Goal: Task Accomplishment & Management: Complete application form

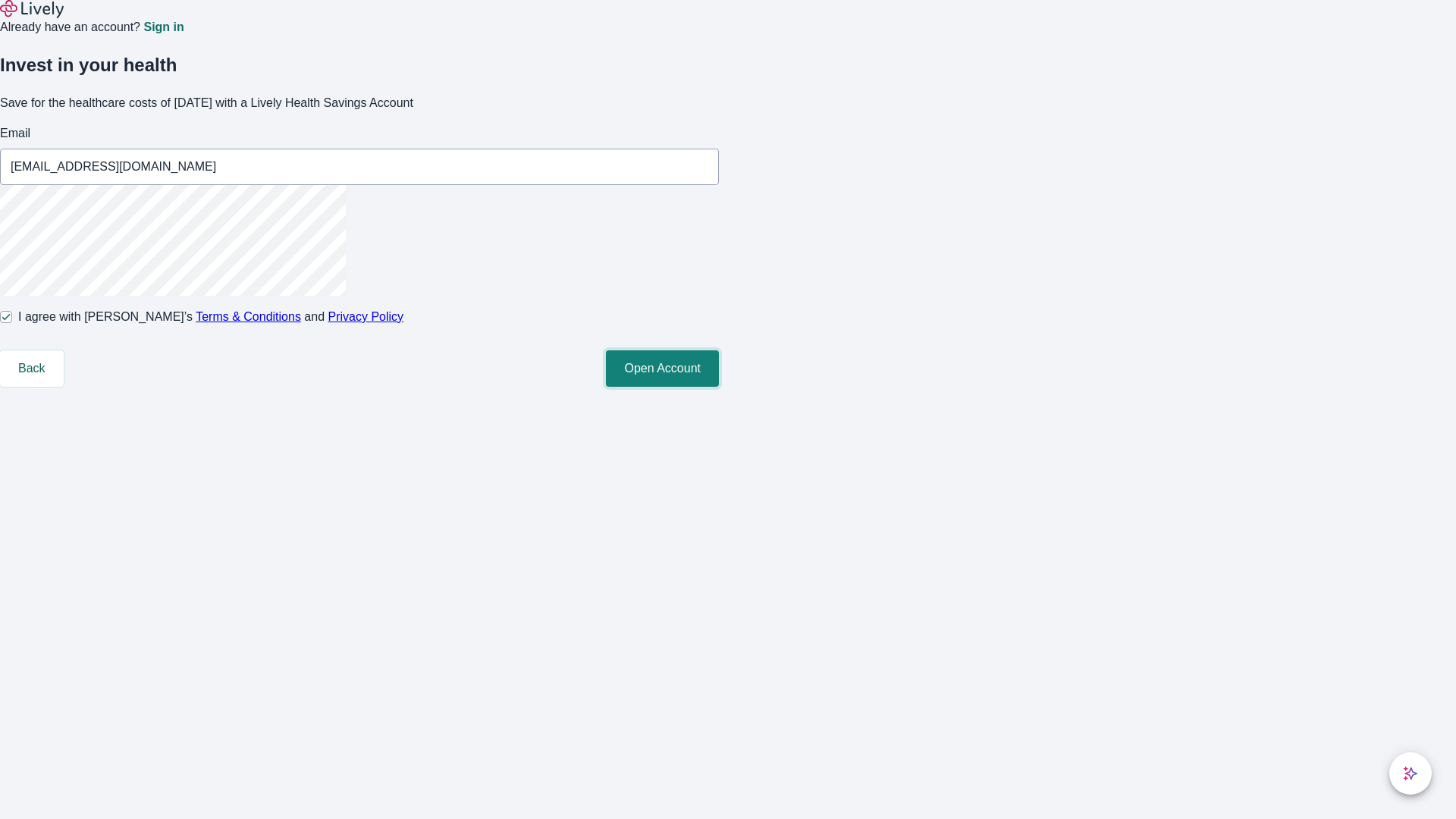
click at [719, 387] on button "Open Account" at bounding box center [662, 368] width 113 height 37
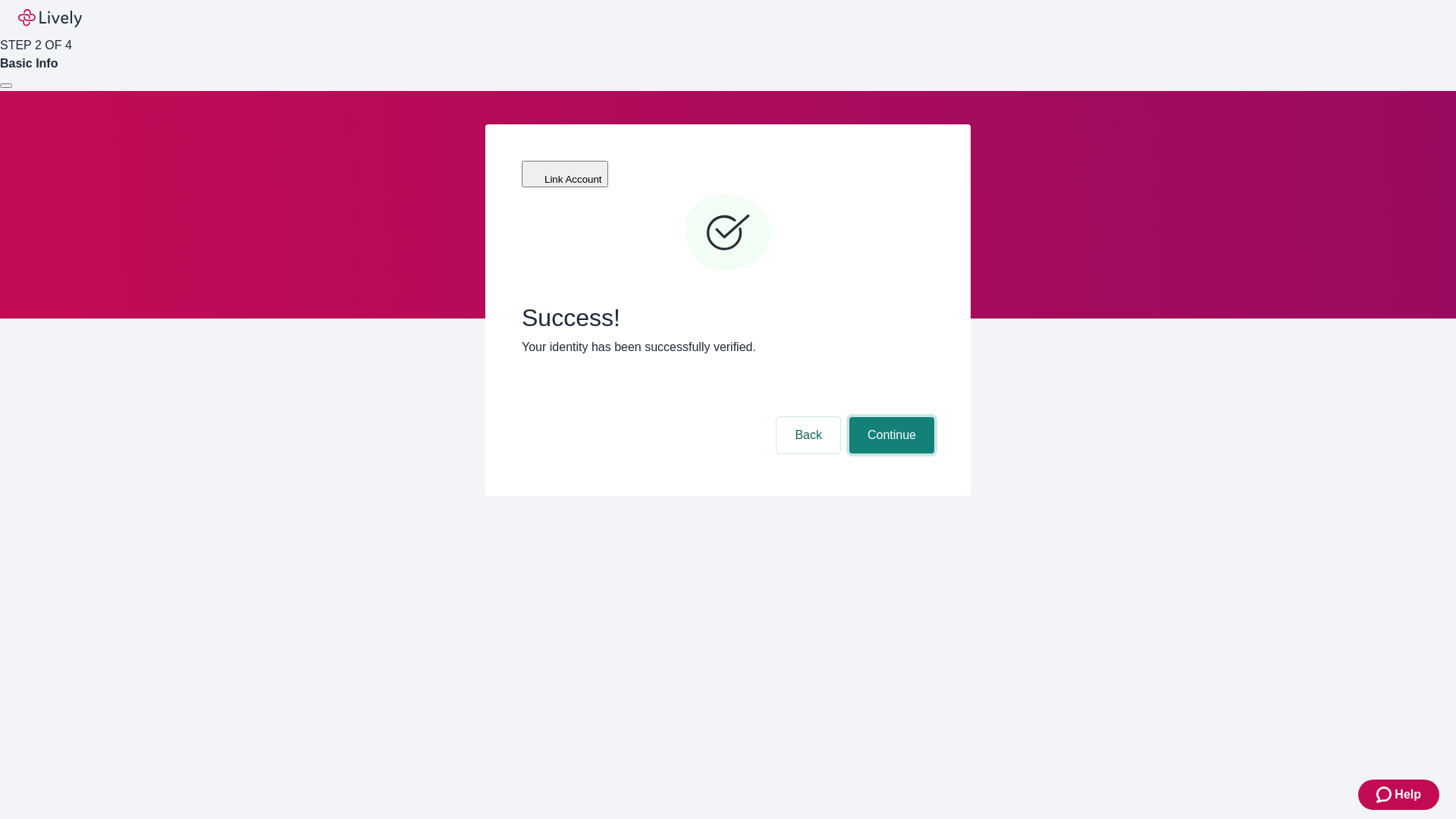
click at [890, 417] on button "Continue" at bounding box center [892, 435] width 85 height 37
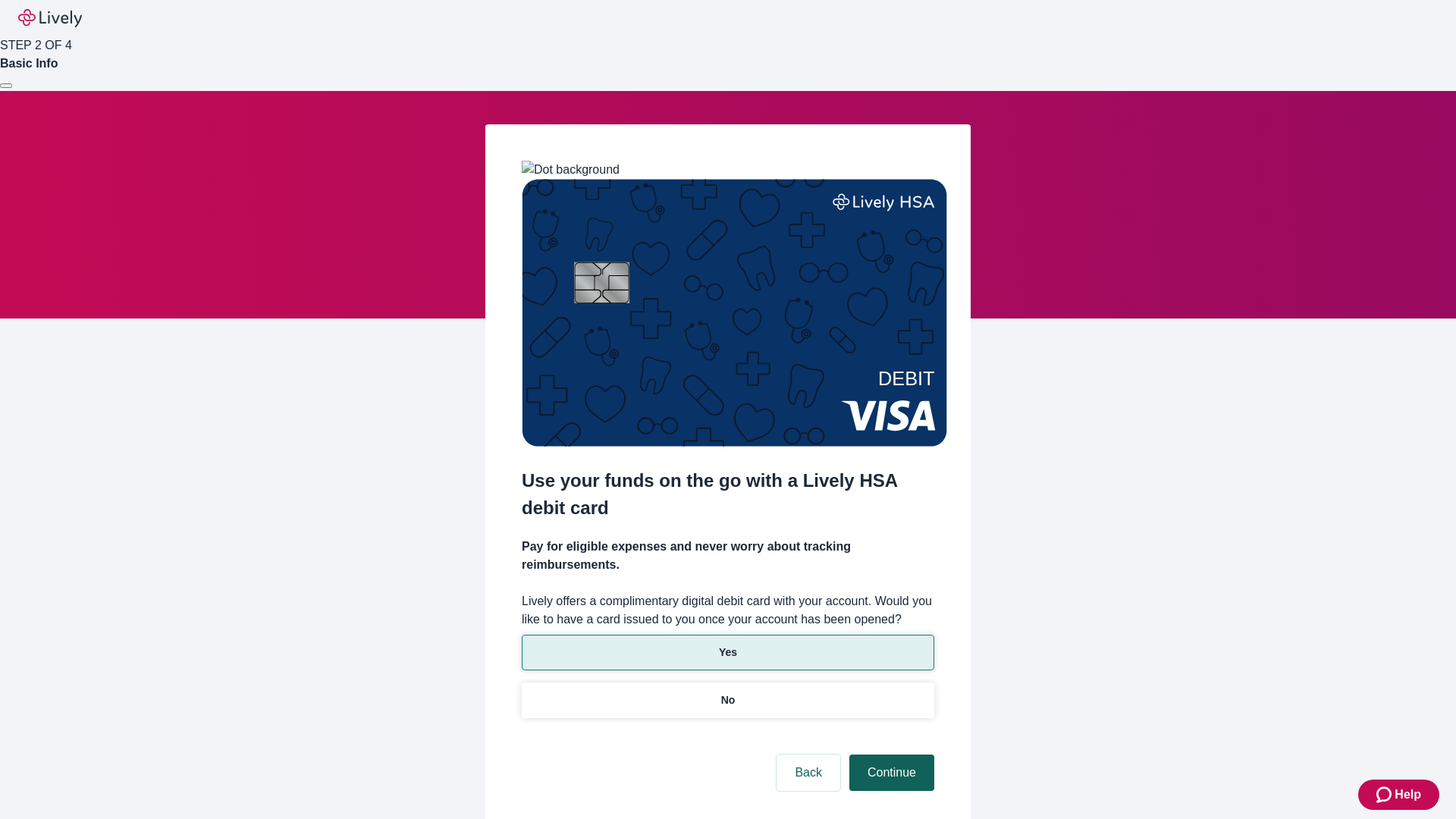
click at [728, 692] on p "No" at bounding box center [728, 700] width 15 height 16
click at [890, 755] on button "Continue" at bounding box center [892, 772] width 85 height 37
